Goal: Navigation & Orientation: Find specific page/section

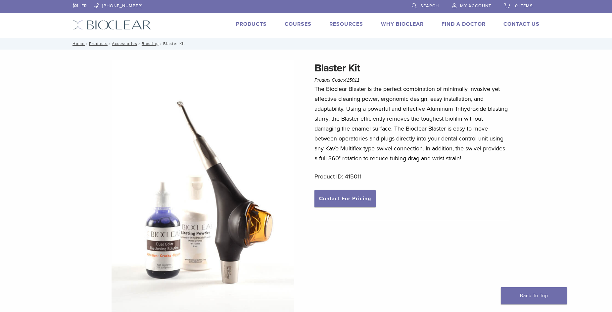
click at [251, 25] on link "Products" at bounding box center [251, 24] width 31 height 7
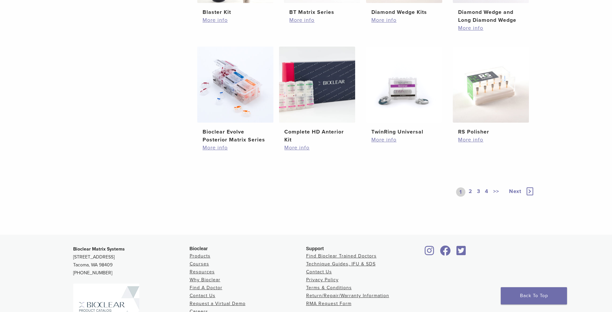
scroll to position [364, 0]
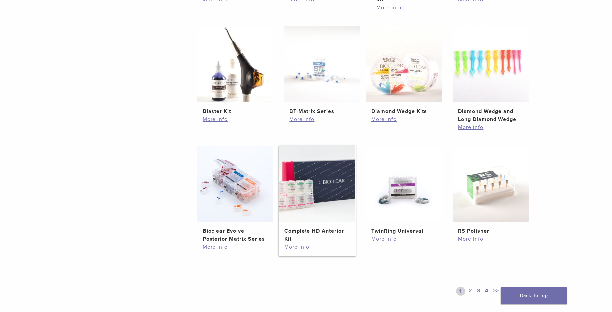
click at [299, 190] on img at bounding box center [317, 184] width 76 height 76
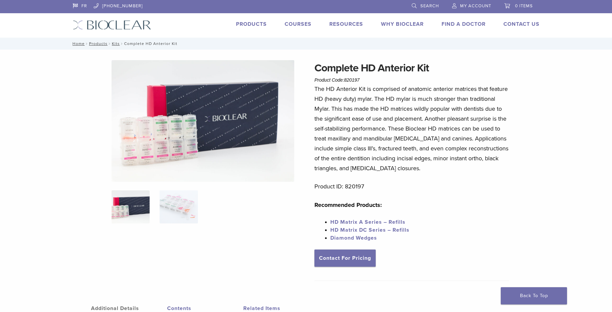
click at [354, 223] on link "HD Matrix A Series – Refills" at bounding box center [367, 222] width 75 height 7
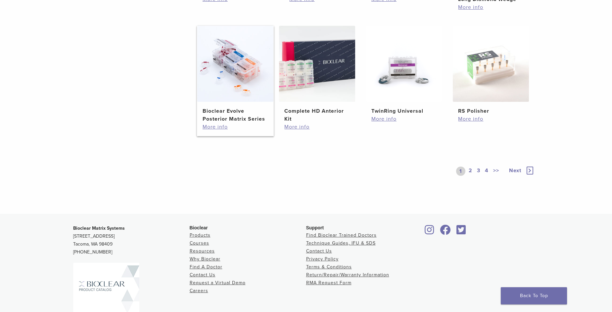
scroll to position [496, 0]
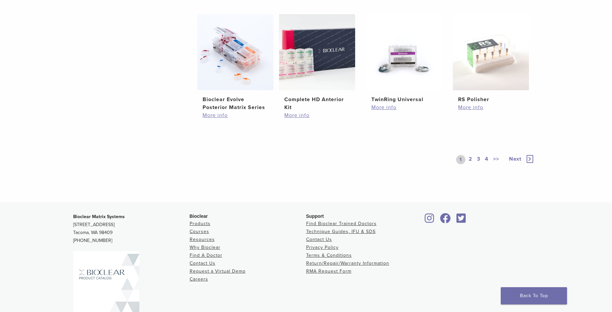
click at [470, 161] on link "2" at bounding box center [470, 159] width 6 height 9
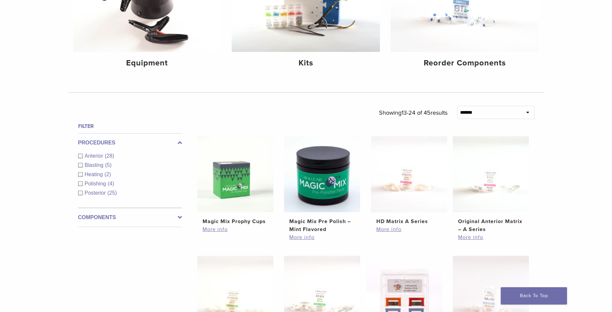
scroll to position [132, 0]
